Goal: Task Accomplishment & Management: Manage account settings

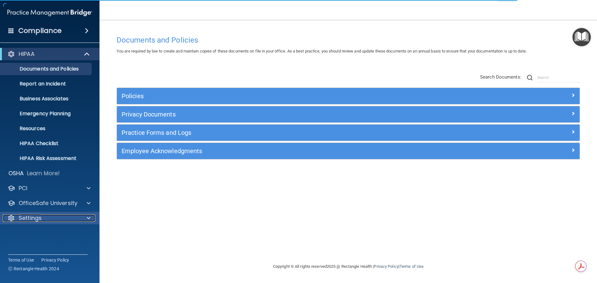
click at [50, 216] on div "Settings" at bounding box center [41, 218] width 77 height 7
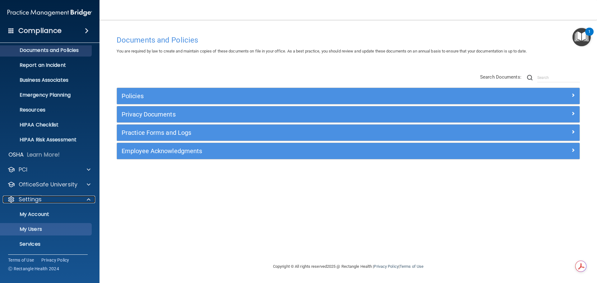
scroll to position [35, 0]
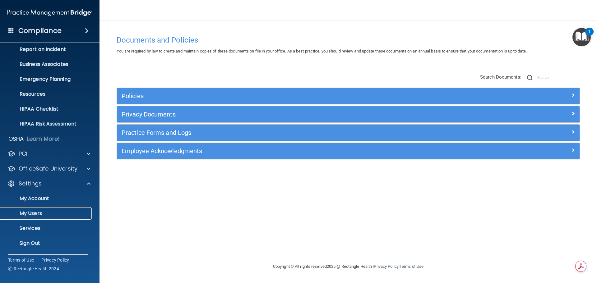
click at [35, 212] on p "My Users" at bounding box center [46, 214] width 85 height 6
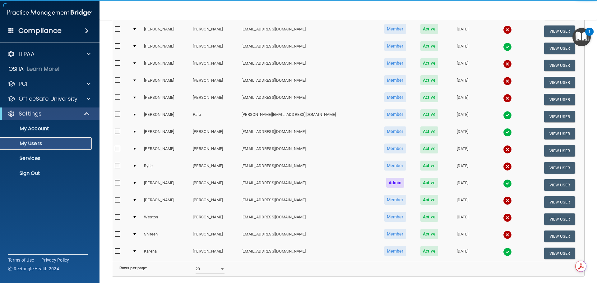
scroll to position [231, 0]
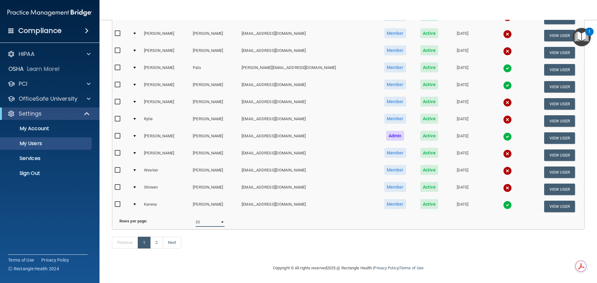
click at [220, 218] on select "10 20 30 40 all" at bounding box center [210, 222] width 29 height 9
select select "23"
click at [196, 218] on select "10 20 30 40 all" at bounding box center [210, 222] width 29 height 9
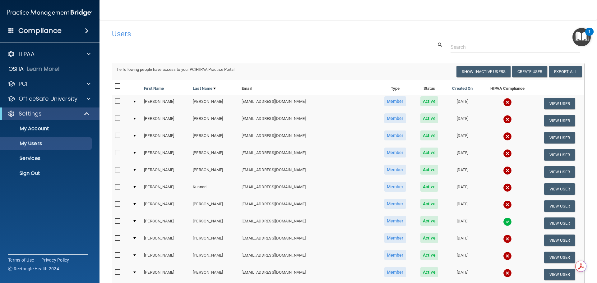
click at [118, 85] on input "checkbox" at bounding box center [118, 86] width 7 height 5
checkbox input "true"
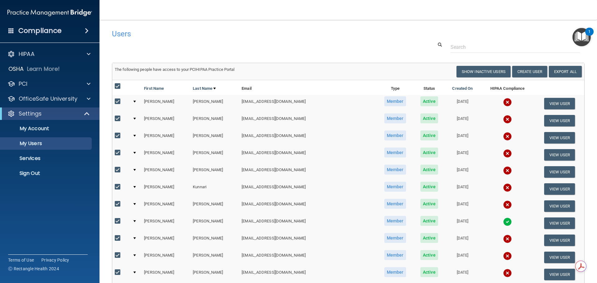
checkbox input "true"
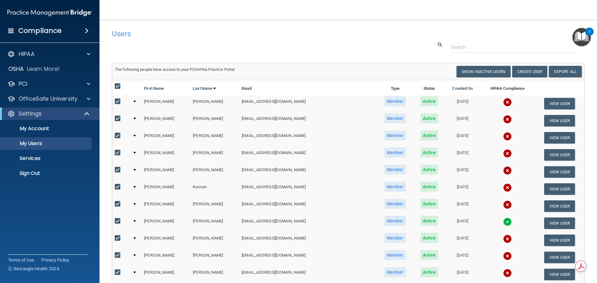
checkbox input "true"
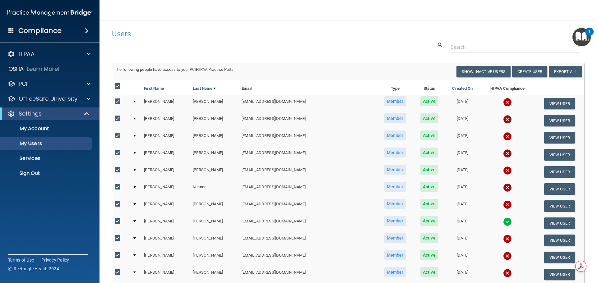
checkbox input "true"
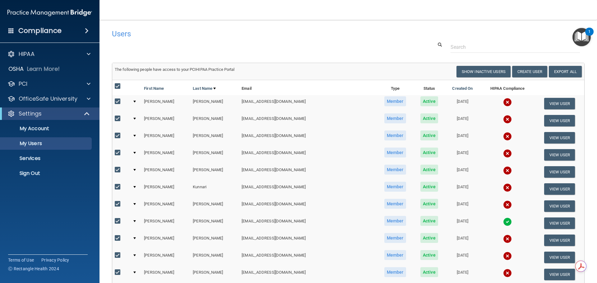
checkbox input "true"
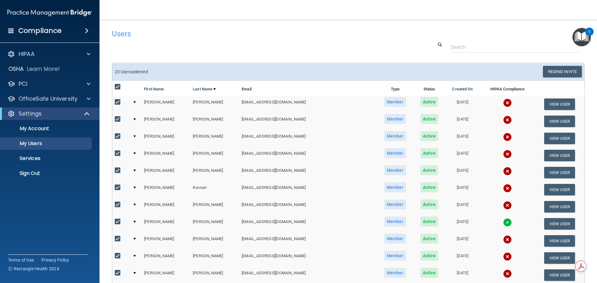
click at [116, 221] on input "checkbox" at bounding box center [118, 222] width 7 height 5
checkbox input "false"
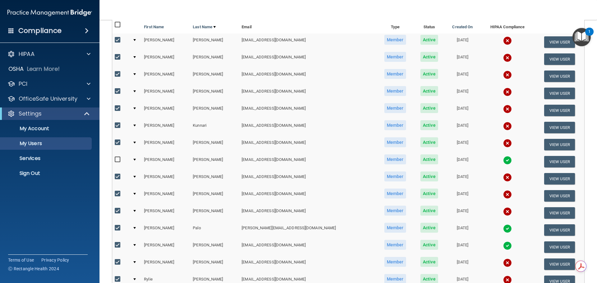
scroll to position [93, 0]
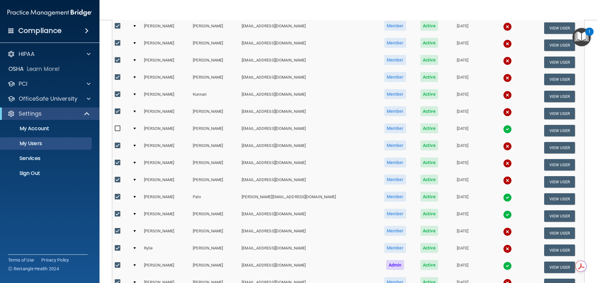
click at [115, 196] on input "checkbox" at bounding box center [118, 197] width 7 height 5
checkbox input "false"
click at [115, 213] on input "checkbox" at bounding box center [118, 214] width 7 height 5
checkbox input "false"
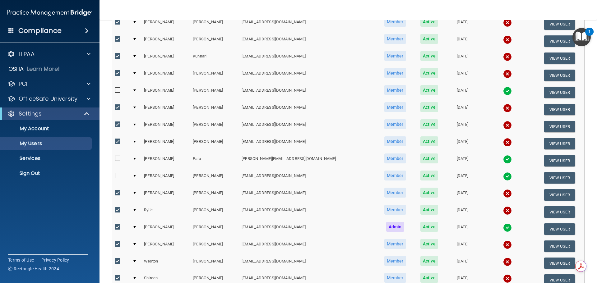
scroll to position [156, 0]
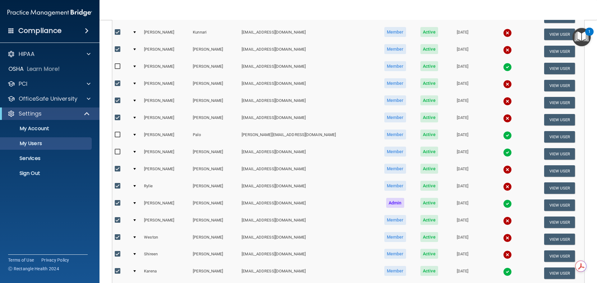
click at [116, 203] on input "checkbox" at bounding box center [118, 203] width 7 height 5
checkbox input "false"
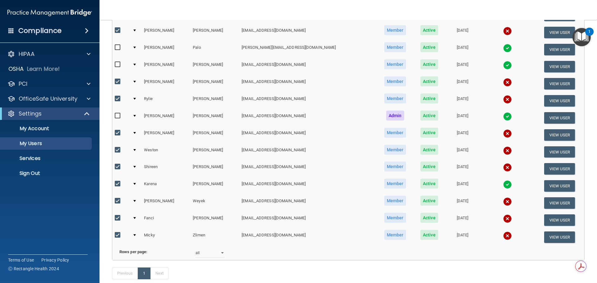
scroll to position [249, 0]
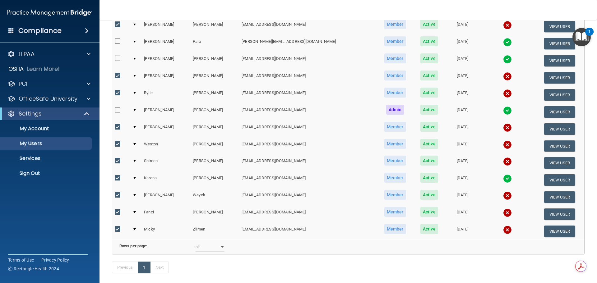
click at [118, 179] on input "checkbox" at bounding box center [118, 178] width 7 height 5
checkbox input "false"
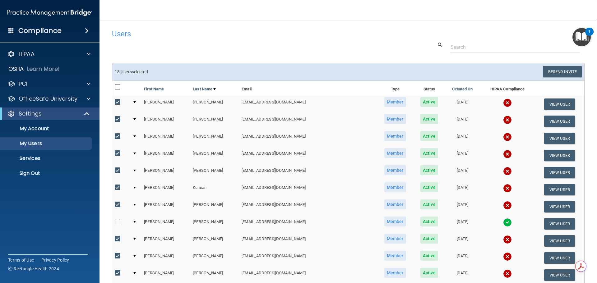
scroll to position [31, 0]
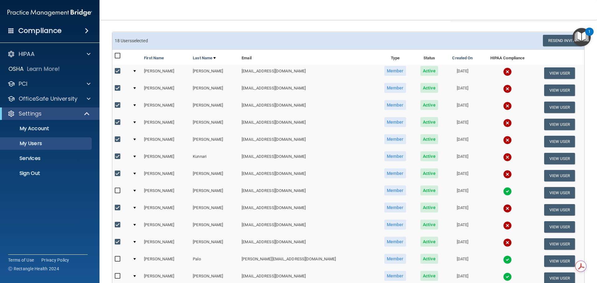
click at [116, 207] on input "checkbox" at bounding box center [118, 208] width 7 height 5
checkbox input "false"
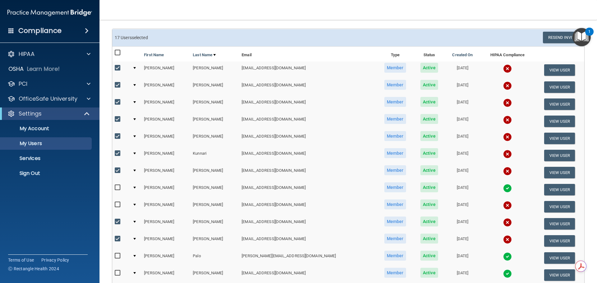
scroll to position [0, 0]
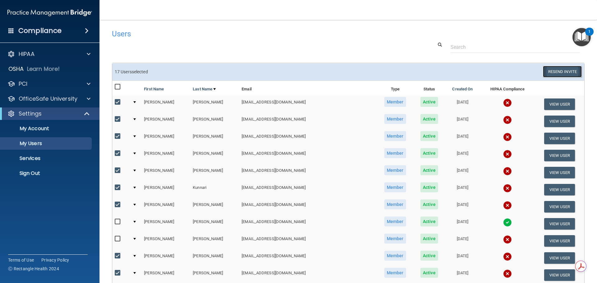
click at [560, 74] on button "Resend Invite" at bounding box center [562, 72] width 39 height 12
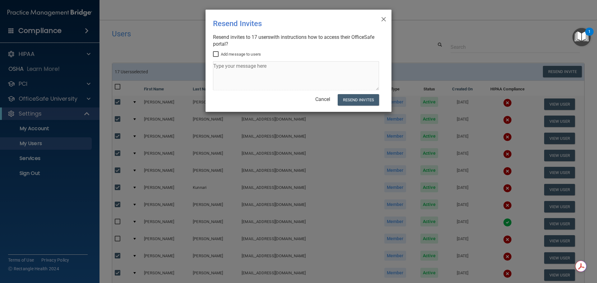
click at [215, 54] on input "Add message to users" at bounding box center [216, 54] width 7 height 5
checkbox input "true"
click at [229, 69] on textarea at bounding box center [296, 75] width 166 height 29
type textarea "Please create an account and complete the training."
click at [347, 98] on button "Resend Invites" at bounding box center [358, 100] width 41 height 12
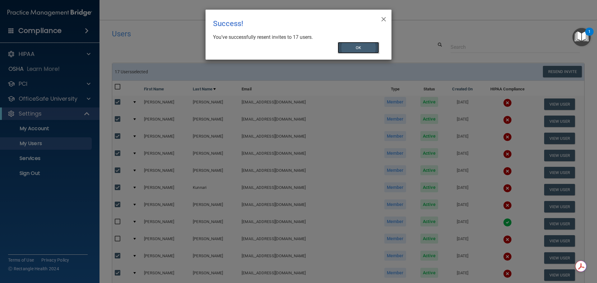
click at [359, 46] on button "OK" at bounding box center [359, 48] width 42 height 12
